Goal: Task Accomplishment & Management: Manage account settings

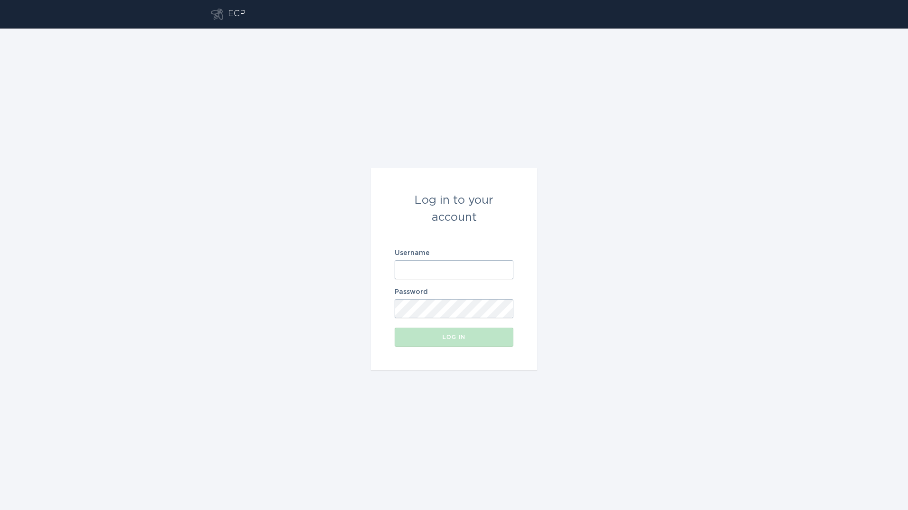
click at [424, 271] on input "Username" at bounding box center [454, 269] width 119 height 19
type input "[PERSON_NAME][EMAIL_ADDRESS][PERSON_NAME][DOMAIN_NAME]"
click at [395, 328] on button "Log in" at bounding box center [454, 337] width 119 height 19
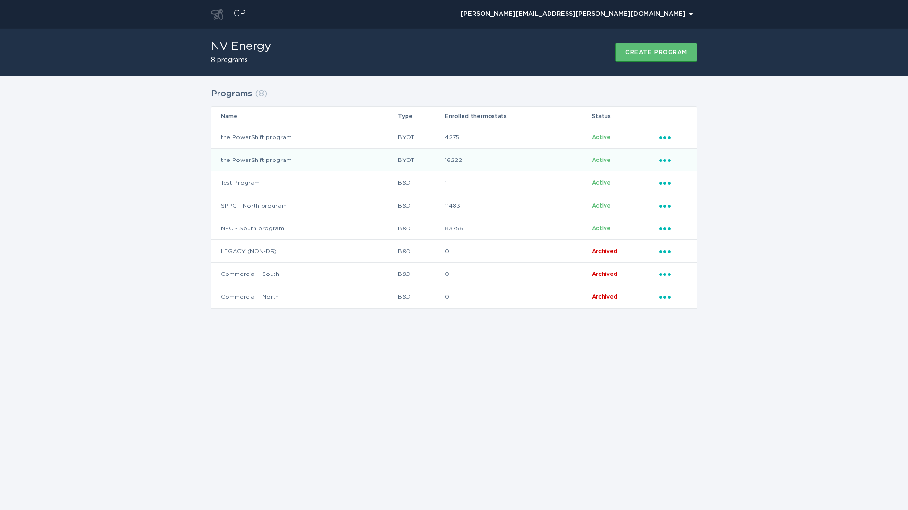
click at [342, 162] on td "the PowerShift program" at bounding box center [304, 160] width 186 height 23
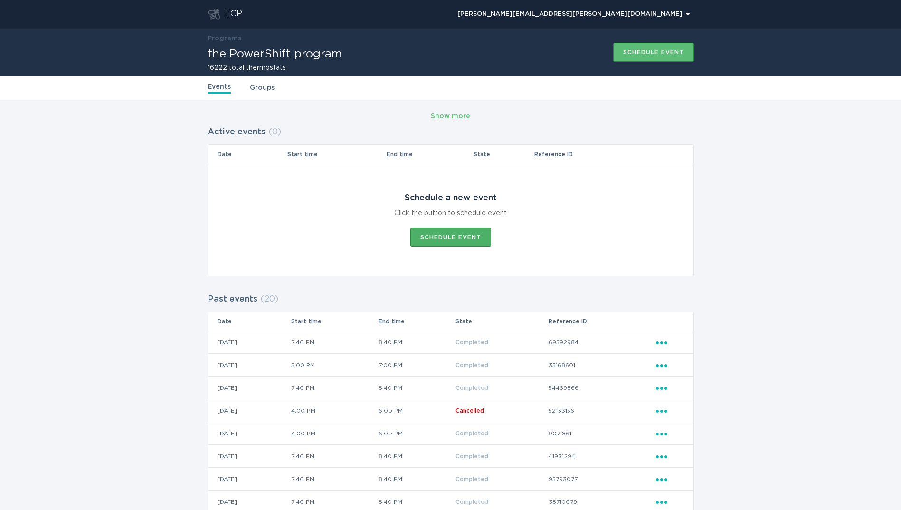
click at [463, 235] on div "Schedule event" at bounding box center [450, 238] width 61 height 6
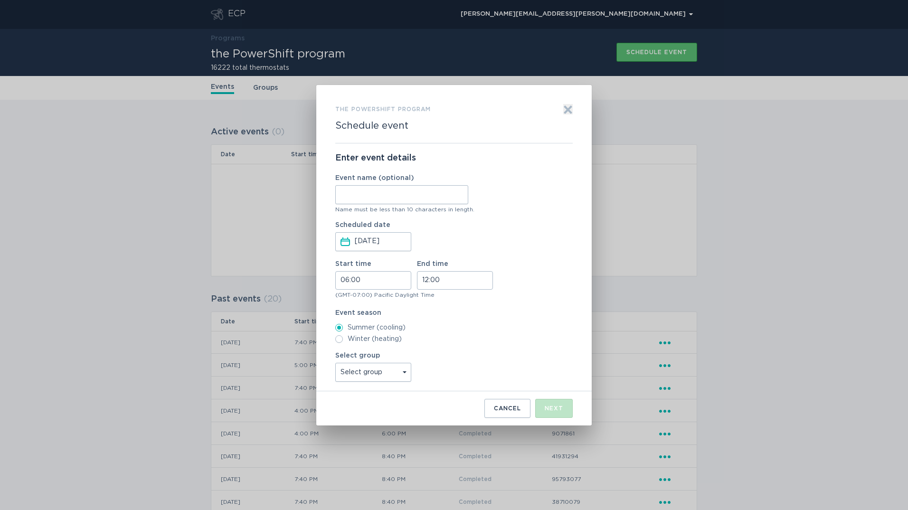
click at [386, 193] on input "Event name (optional)" at bounding box center [401, 194] width 133 height 19
type input "SthStr4Ph3"
click at [370, 245] on input "[DATE]" at bounding box center [382, 242] width 55 height 18
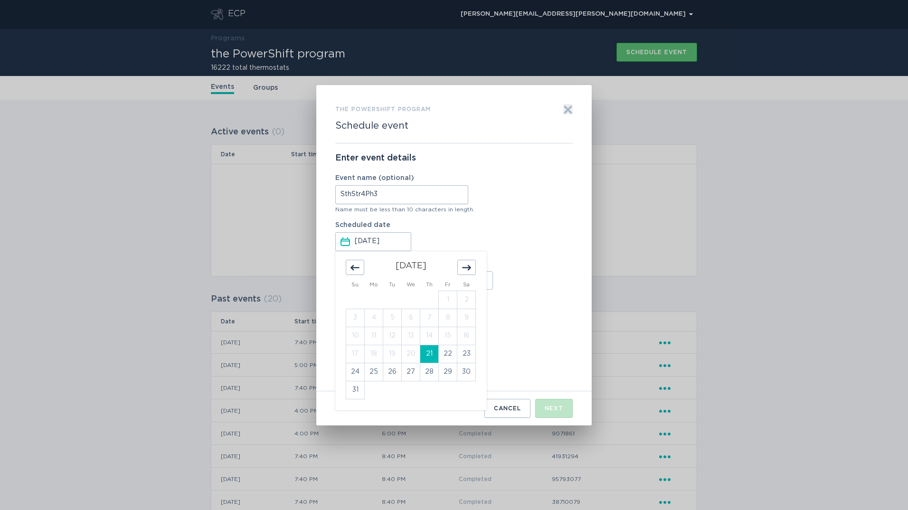
click at [428, 356] on td "21" at bounding box center [429, 354] width 19 height 18
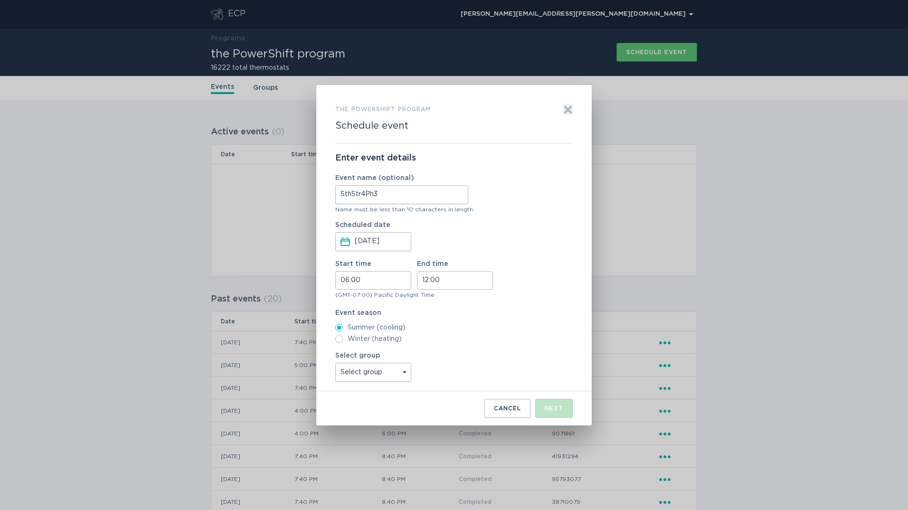
click at [358, 281] on input "06:00" at bounding box center [373, 280] width 76 height 19
click at [349, 344] on li "19" at bounding box center [349, 343] width 26 height 11
type input "19:00"
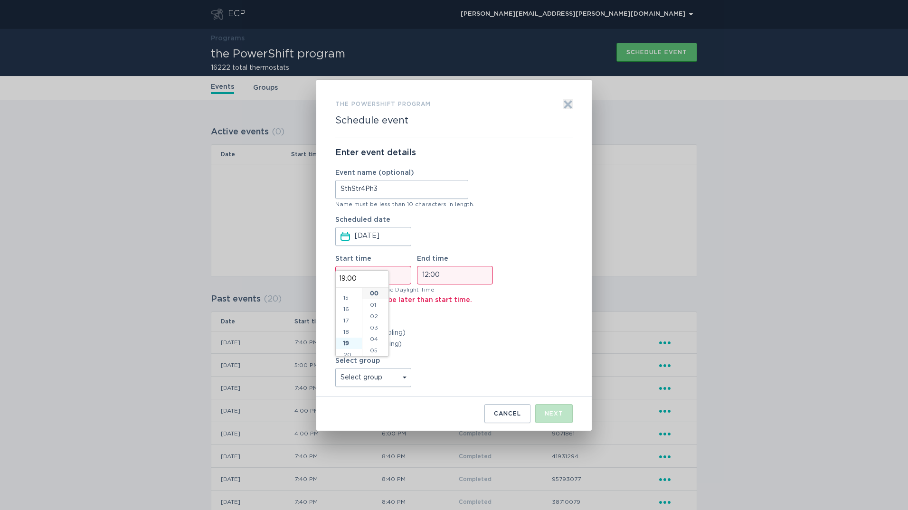
scroll to position [205, 0]
click at [372, 326] on li "40" at bounding box center [375, 323] width 26 height 11
type input "19:40"
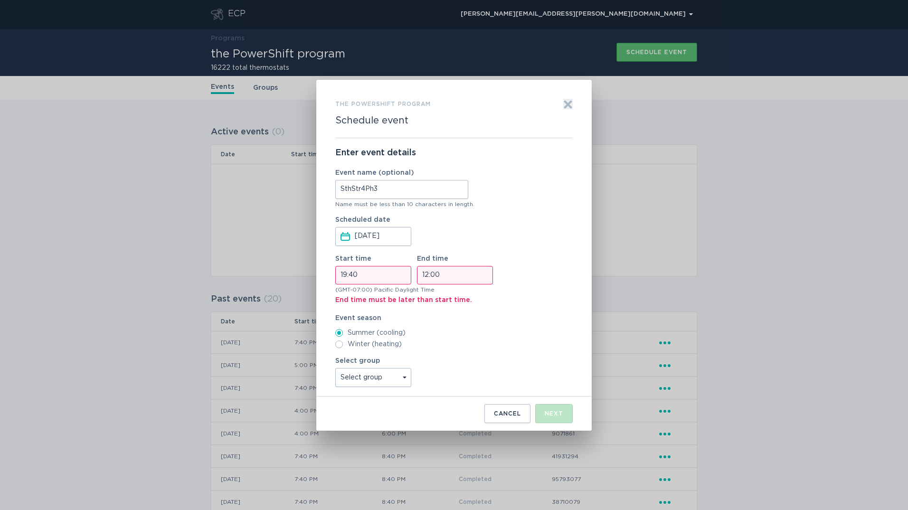
click at [433, 275] on input "12:00" at bounding box center [455, 275] width 76 height 19
click at [425, 338] on li "20" at bounding box center [430, 339] width 26 height 11
type input "20:00"
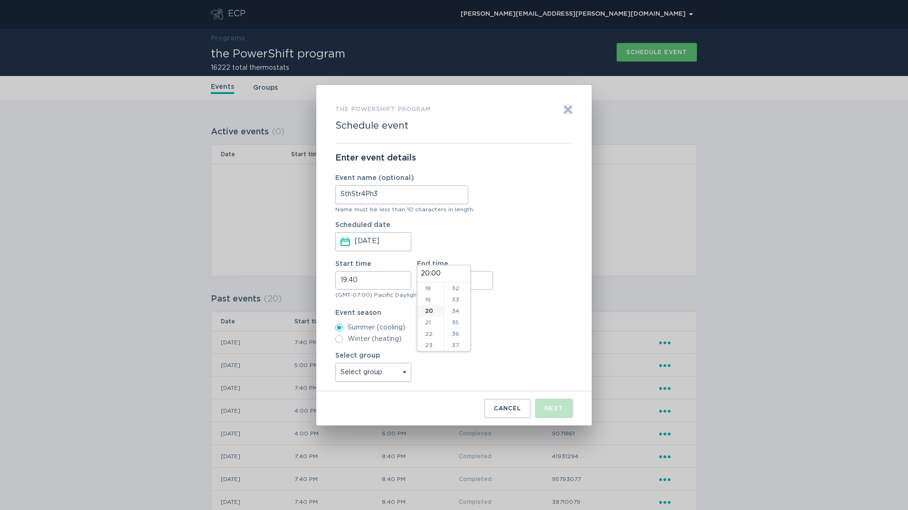
scroll to position [448, 0]
click at [455, 296] on li "40" at bounding box center [457, 295] width 26 height 11
type input "20:40"
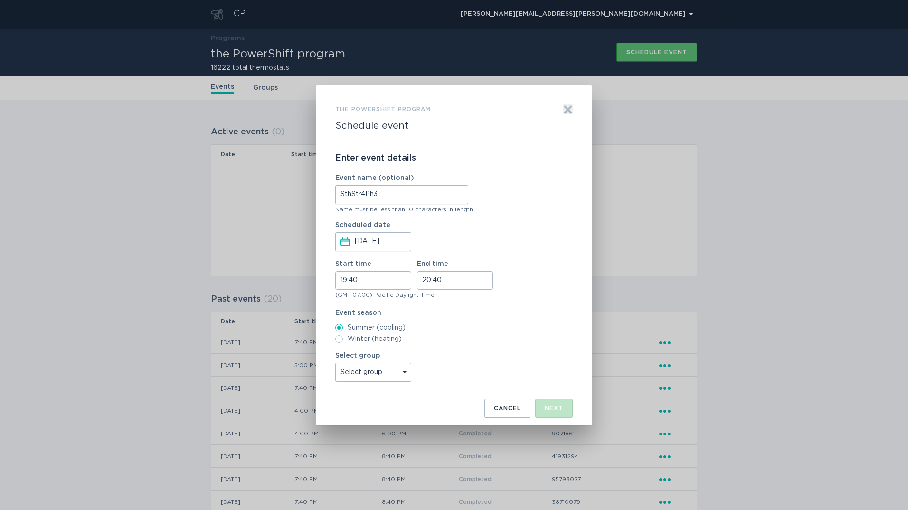
click at [399, 372] on select "Select group Reliability Subs Groups All thermostats All_Other_BYOTS" at bounding box center [373, 372] width 76 height 19
select select "e66ce021dec64cd3ad2704c1c71b2170"
click at [335, 363] on select "Select group Reliability Subs Groups All thermostats All_Other_BYOTS" at bounding box center [373, 372] width 76 height 19
click at [554, 409] on div "Next" at bounding box center [554, 408] width 19 height 6
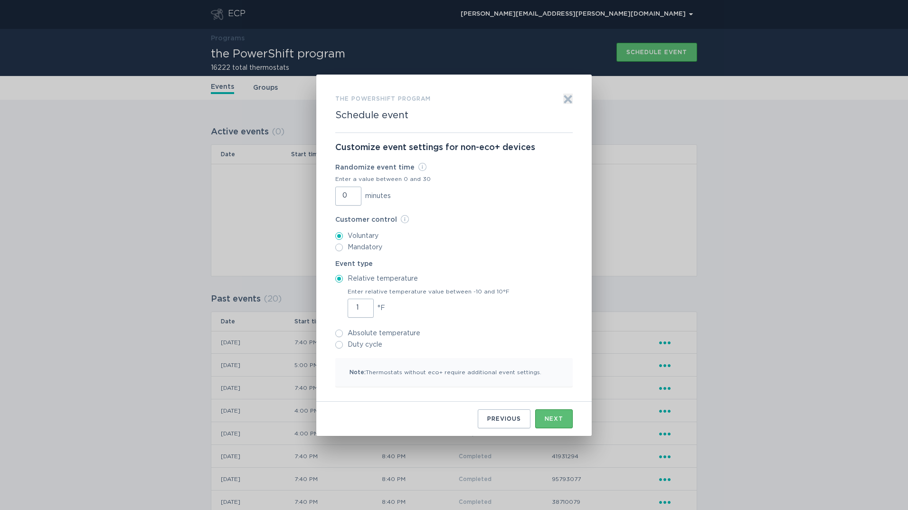
click at [365, 307] on input "1" at bounding box center [361, 308] width 26 height 19
click at [365, 307] on input "2" at bounding box center [361, 308] width 26 height 19
click at [365, 307] on input "3" at bounding box center [361, 308] width 26 height 19
type input "4"
click at [365, 307] on input "4" at bounding box center [361, 308] width 26 height 19
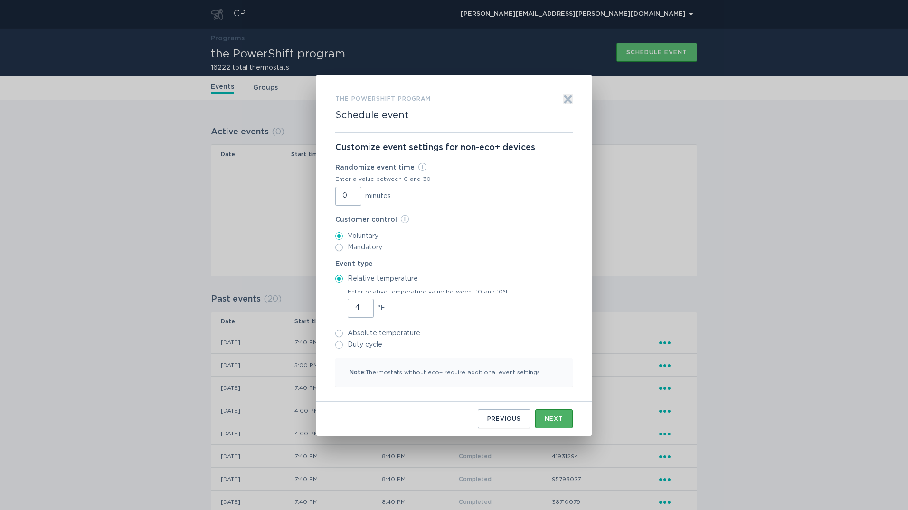
click at [557, 420] on div "Next" at bounding box center [554, 419] width 19 height 6
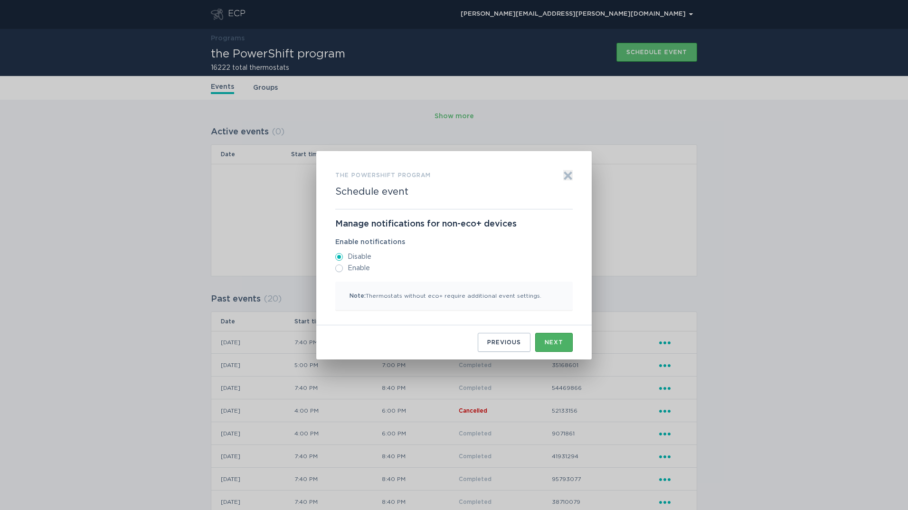
click at [565, 338] on button "Next" at bounding box center [554, 342] width 38 height 19
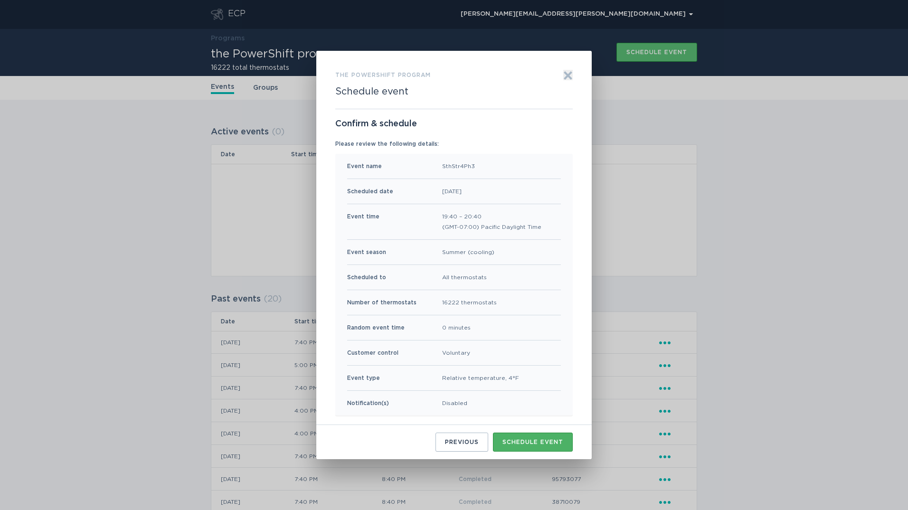
click at [540, 443] on div "Schedule event" at bounding box center [532, 442] width 61 height 6
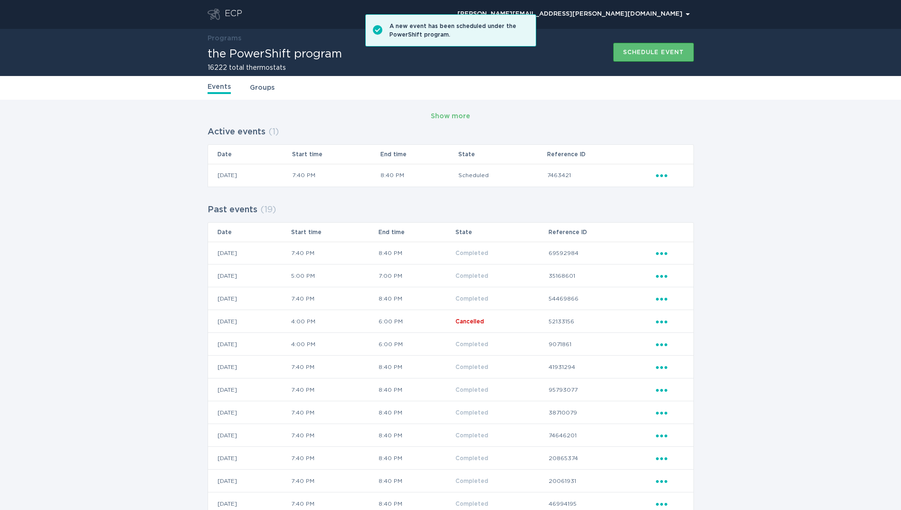
click at [226, 11] on div "ECP" at bounding box center [234, 14] width 18 height 11
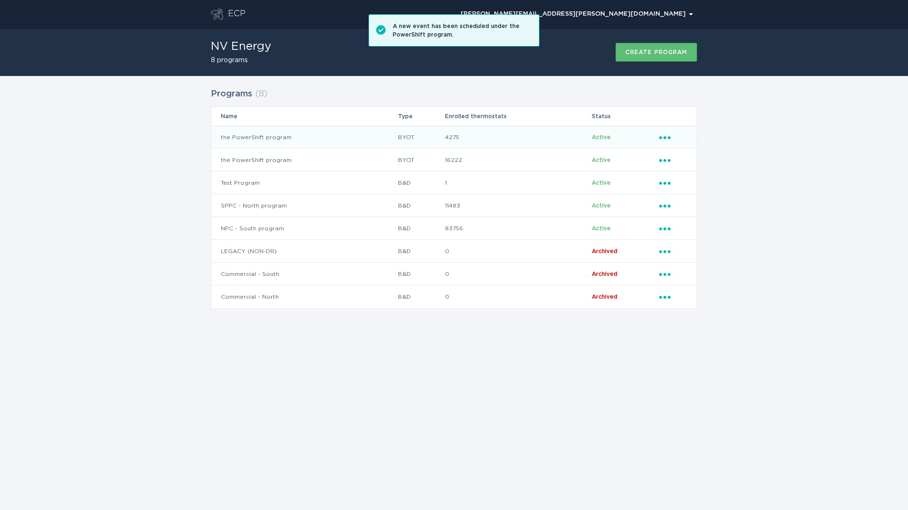
click at [368, 134] on td "the PowerShift program" at bounding box center [304, 137] width 186 height 23
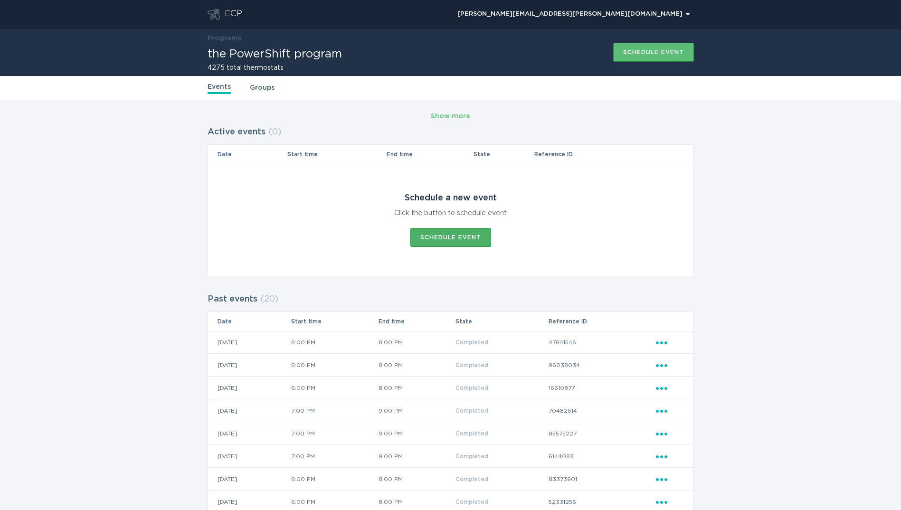
click at [462, 230] on button "Schedule event" at bounding box center [450, 237] width 81 height 19
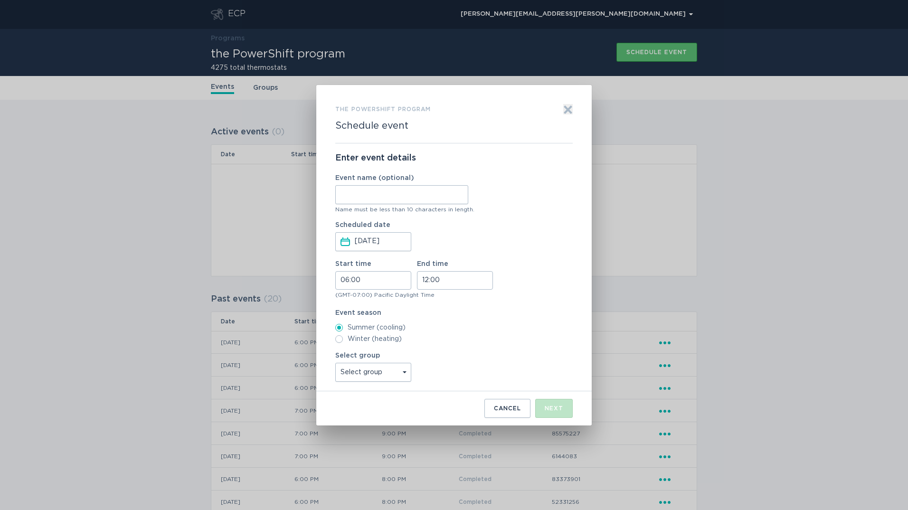
click at [433, 198] on input "Event name (optional)" at bounding box center [401, 194] width 133 height 19
type input "NthStr4Ph1"
click at [358, 279] on input "06:00" at bounding box center [373, 280] width 76 height 19
click at [349, 344] on li "18" at bounding box center [349, 348] width 26 height 11
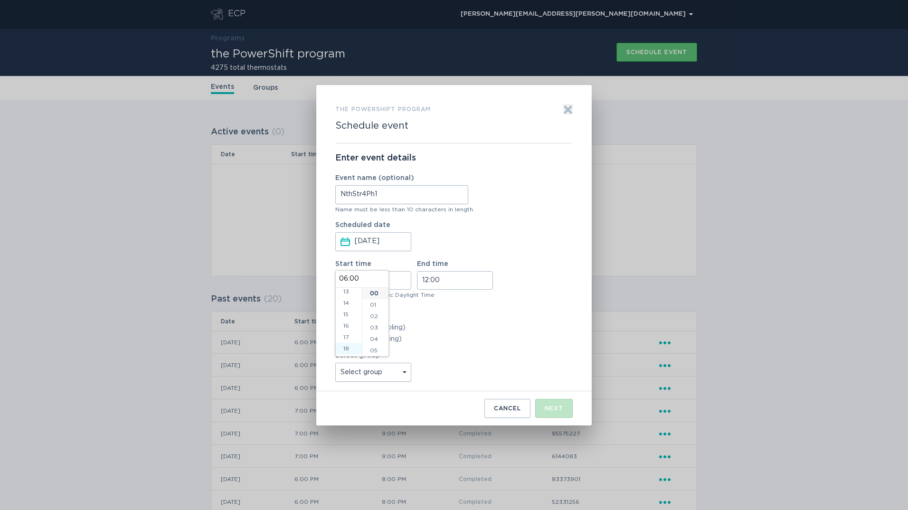
type input "18:00"
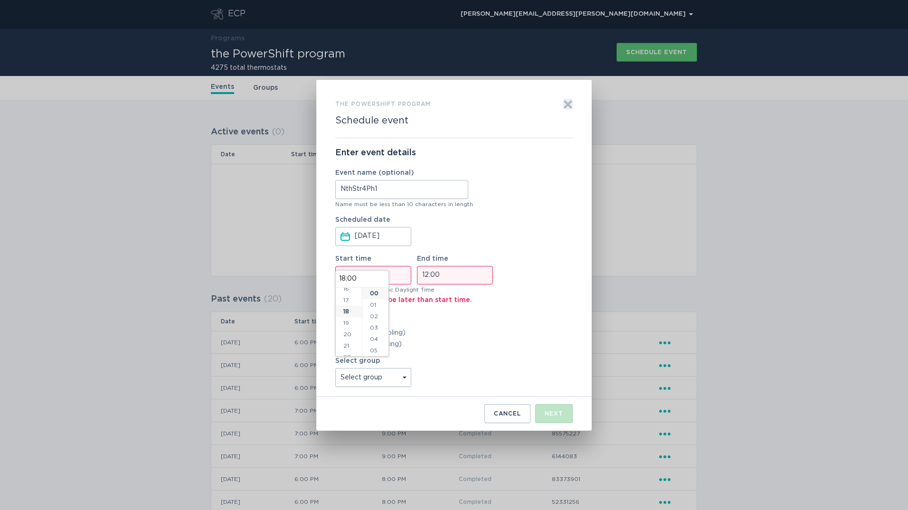
scroll to position [205, 0]
click at [427, 281] on input "12:00" at bounding box center [455, 275] width 76 height 19
click at [429, 325] on li "20" at bounding box center [430, 323] width 26 height 11
type input "20:00"
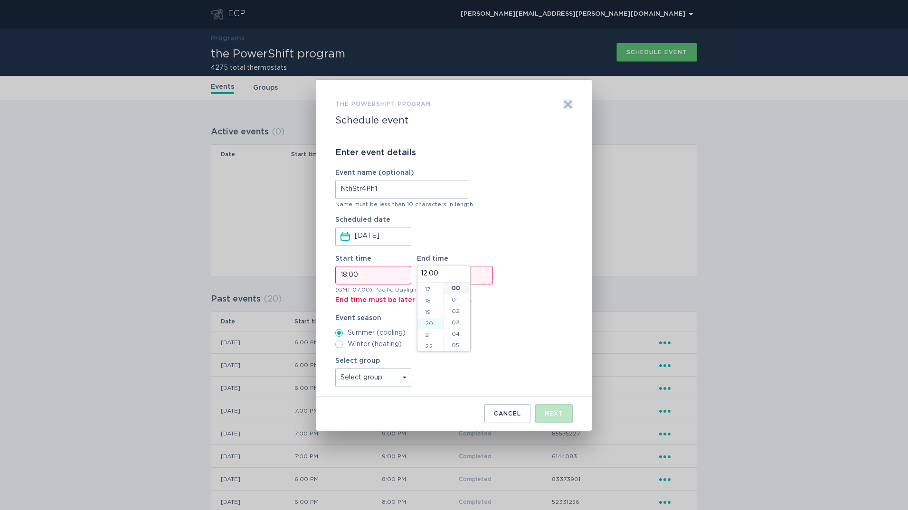
type input "20:00"
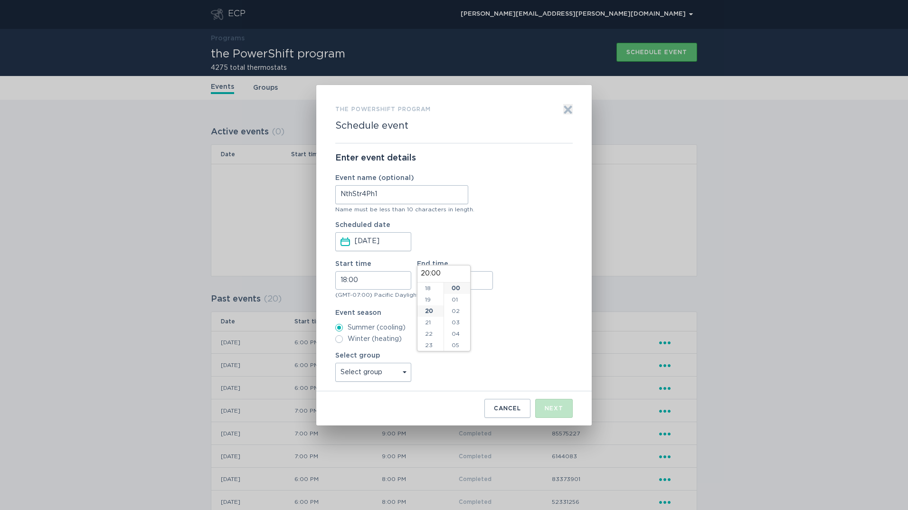
click at [513, 310] on label "Event season" at bounding box center [453, 313] width 237 height 7
click at [404, 365] on select "Select group All thermostats" at bounding box center [373, 372] width 76 height 19
select select "5e328b14c06a4e318b280cd5f9364b3b"
click at [335, 363] on select "Select group All thermostats" at bounding box center [373, 372] width 76 height 19
click at [551, 405] on div "Next" at bounding box center [554, 408] width 19 height 6
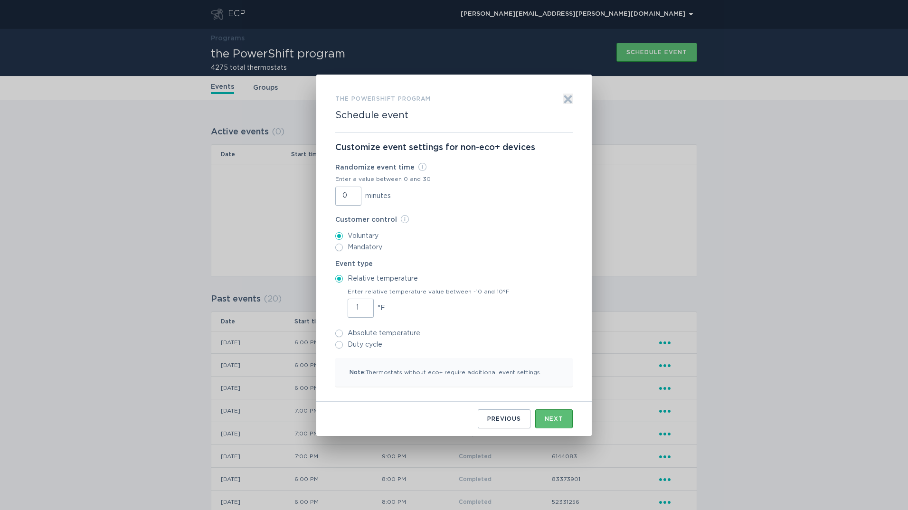
click at [364, 306] on input "1" at bounding box center [361, 308] width 26 height 19
click at [364, 306] on input "2" at bounding box center [361, 308] width 26 height 19
click at [364, 306] on input "3" at bounding box center [361, 308] width 26 height 19
type input "4"
click at [364, 306] on input "4" at bounding box center [361, 308] width 26 height 19
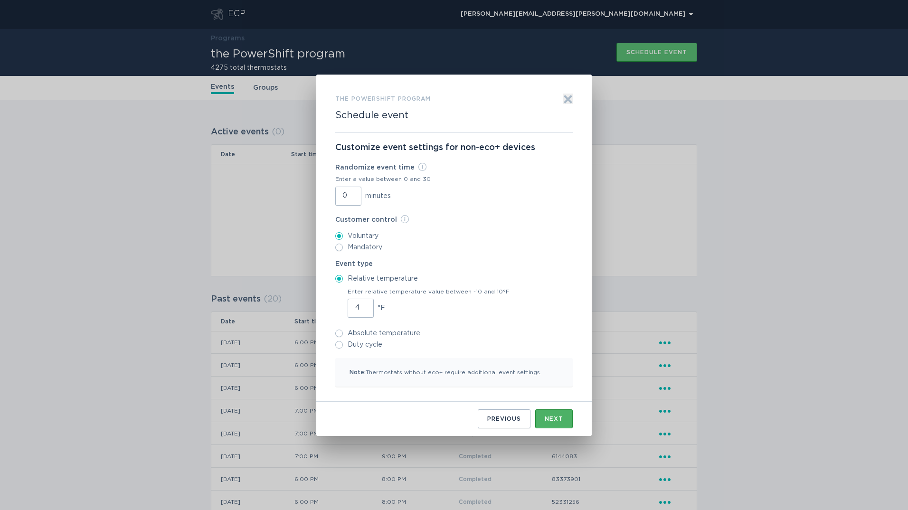
click at [555, 420] on div "Next" at bounding box center [554, 419] width 19 height 6
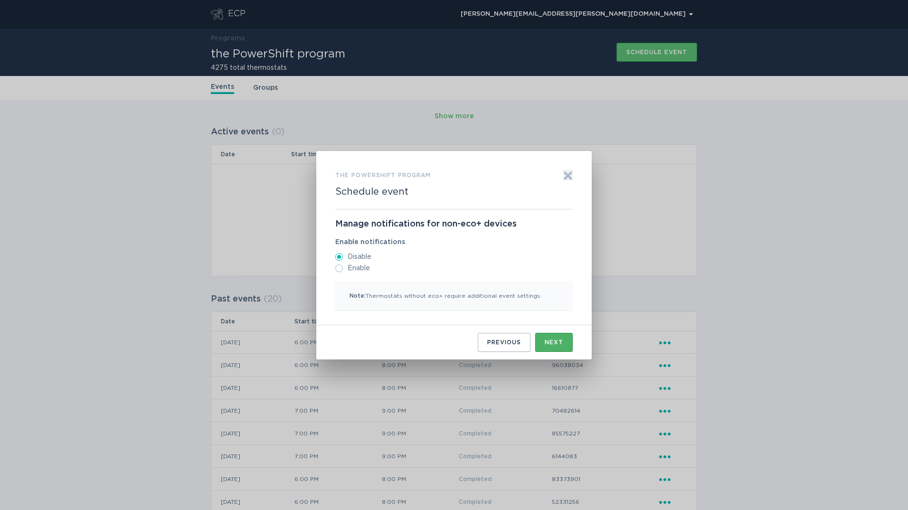
click at [558, 340] on div "Next" at bounding box center [554, 342] width 19 height 6
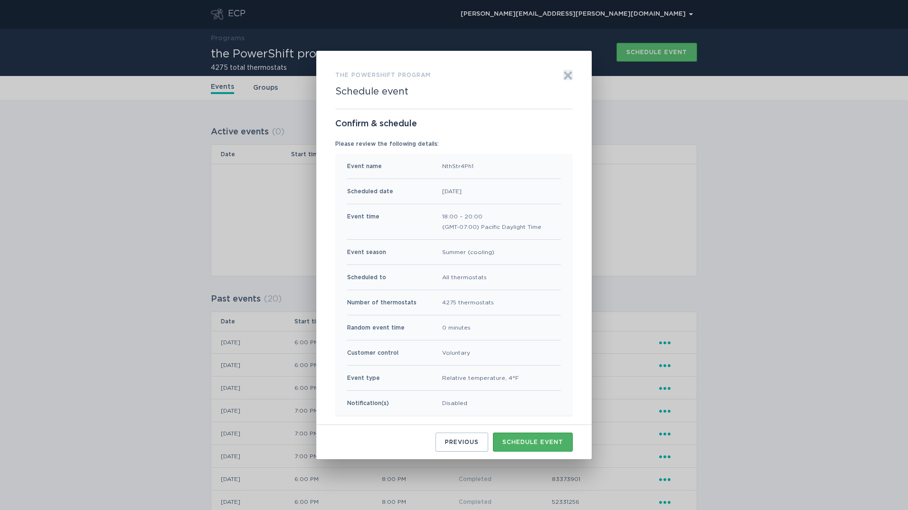
click at [539, 440] on div "Schedule event" at bounding box center [532, 442] width 61 height 6
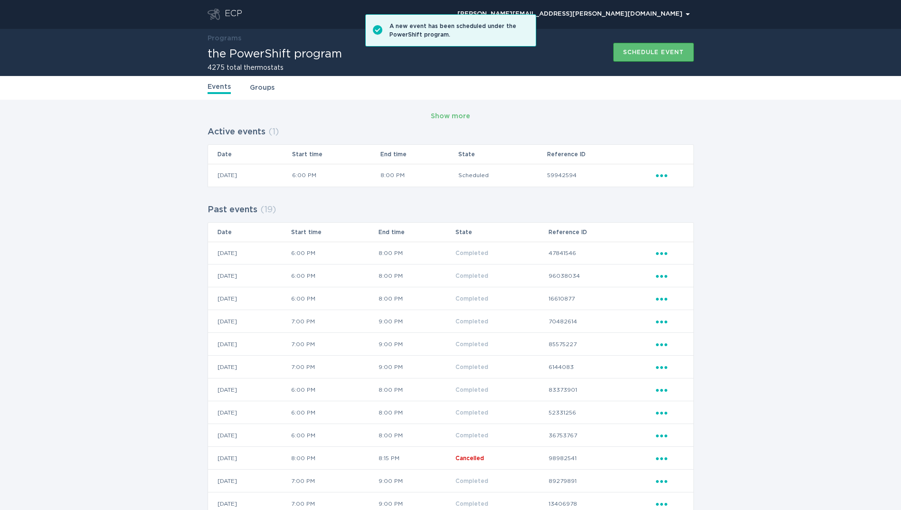
click at [225, 16] on div "ECP" at bounding box center [234, 14] width 18 height 11
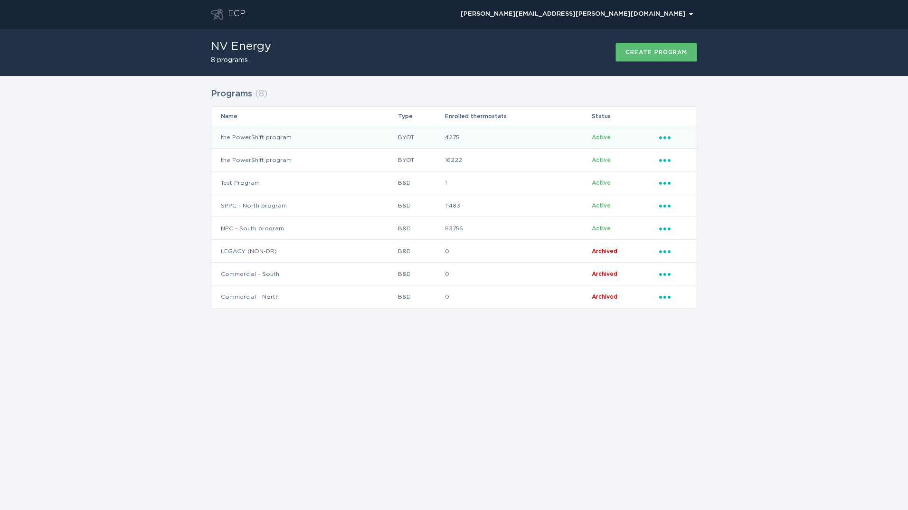
click at [324, 145] on td "the PowerShift program" at bounding box center [304, 137] width 186 height 23
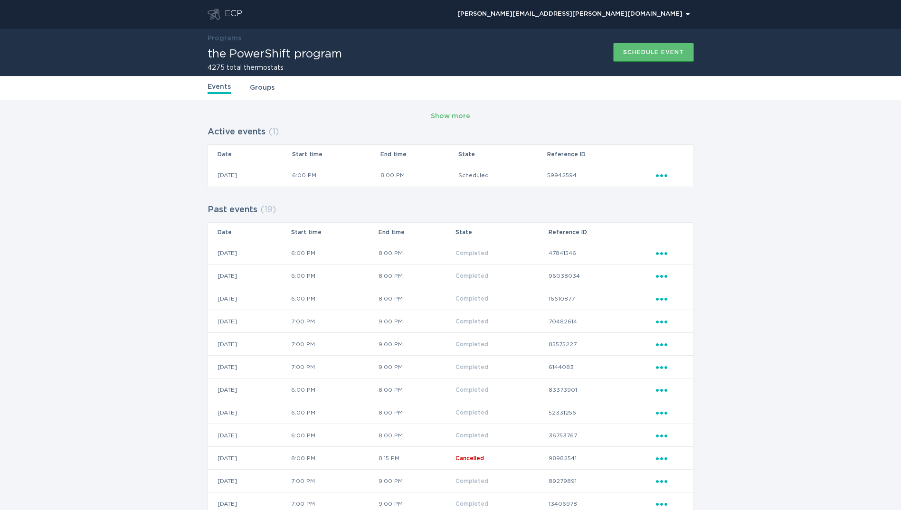
click at [235, 11] on div "ECP" at bounding box center [234, 14] width 18 height 11
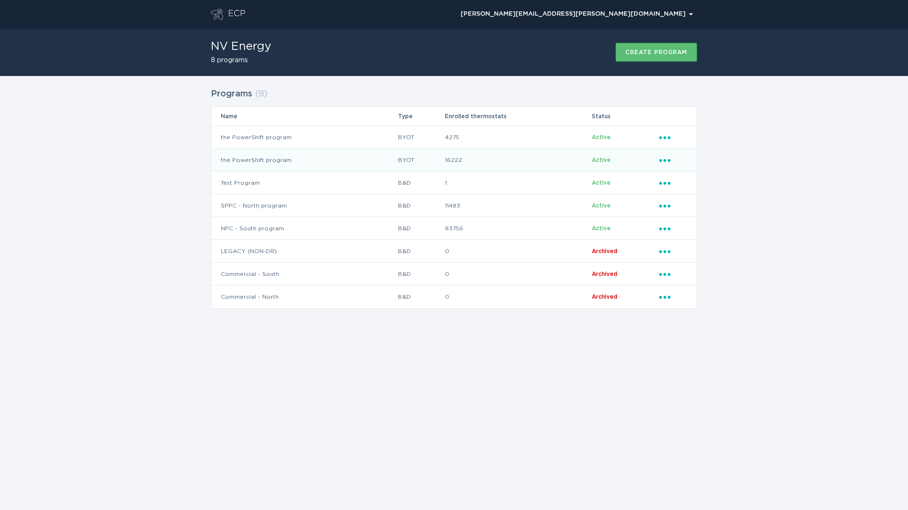
click at [312, 152] on td "the PowerShift program" at bounding box center [304, 160] width 186 height 23
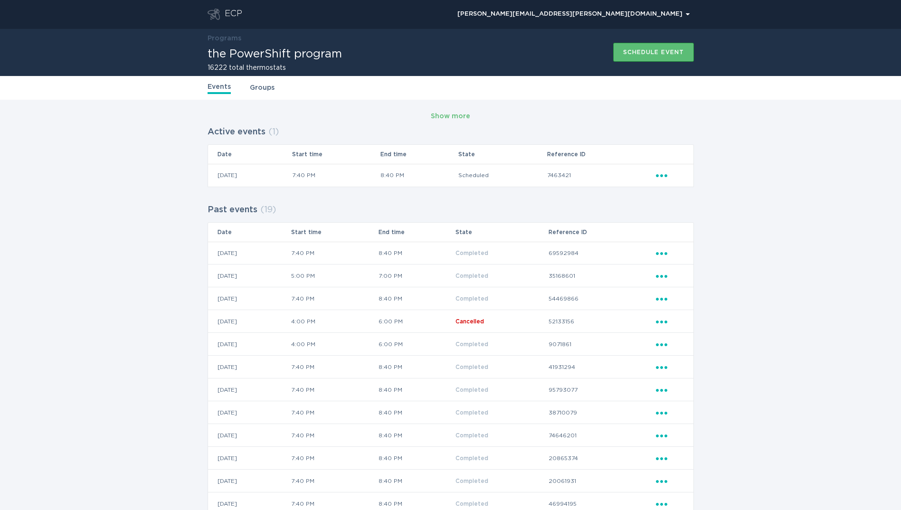
click at [225, 3] on header "ECP [PERSON_NAME][EMAIL_ADDRESS][PERSON_NAME][DOMAIN_NAME] Chevron" at bounding box center [450, 14] width 486 height 28
click at [227, 13] on div "ECP" at bounding box center [234, 14] width 18 height 11
